Goal: Task Accomplishment & Management: Use online tool/utility

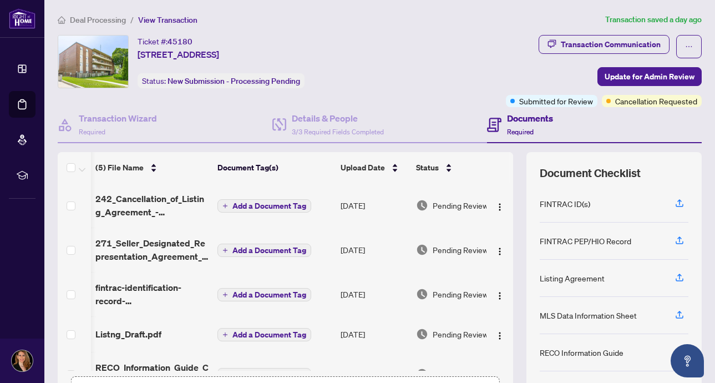
scroll to position [130, 0]
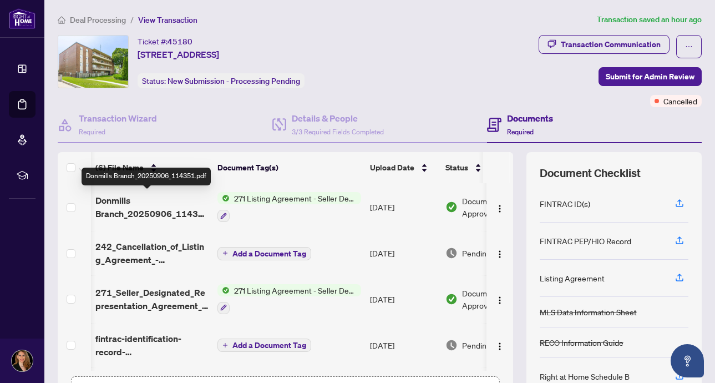
scroll to position [0, 52]
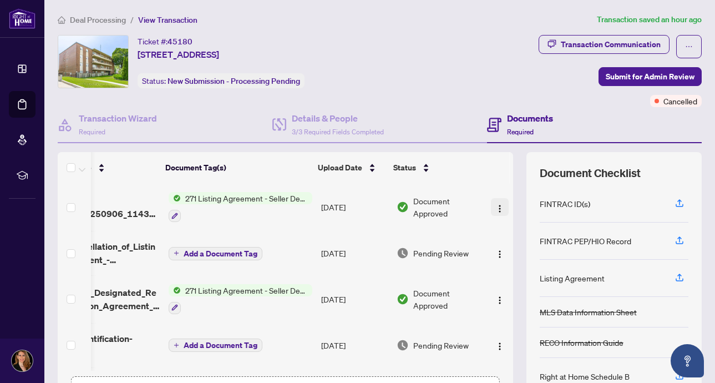
click at [496, 207] on img "button" at bounding box center [499, 208] width 9 height 9
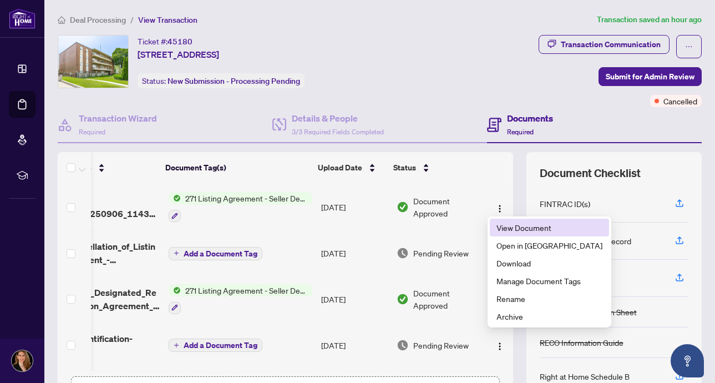
click at [509, 225] on span "View Document" at bounding box center [549, 227] width 106 height 12
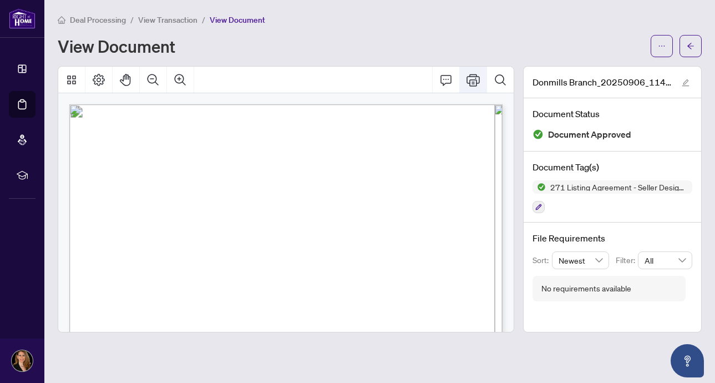
click at [473, 80] on icon "Print" at bounding box center [472, 79] width 13 height 13
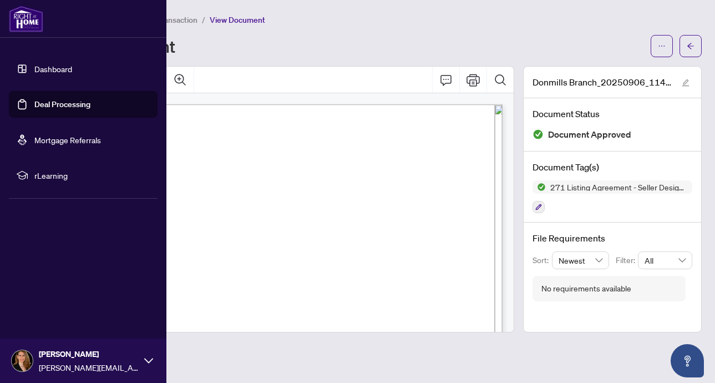
click at [62, 109] on link "Deal Processing" at bounding box center [62, 104] width 56 height 10
